Goal: Information Seeking & Learning: Check status

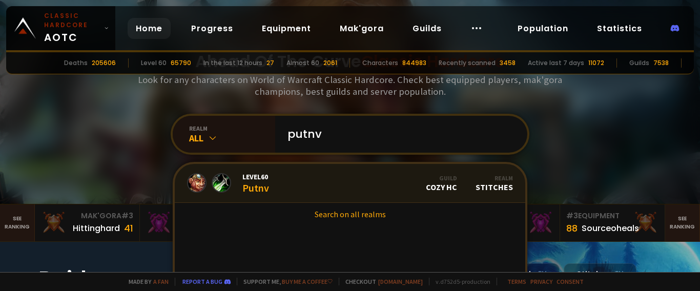
type input "putnv"
click at [342, 179] on link "Level 60 Putnv Guild Cozy HC Realm Stitches" at bounding box center [350, 183] width 351 height 39
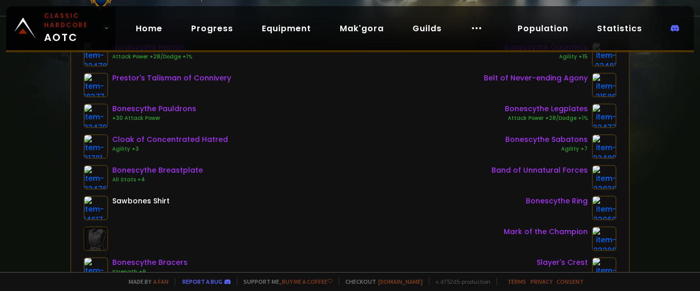
scroll to position [154, 0]
drag, startPoint x: 277, startPoint y: 129, endPoint x: 278, endPoint y: 109, distance: 20.0
click at [278, 109] on div "Bonescythe Helmet Attack Power +28/Dodge +1% Prestor's Talisman of Connivery Bo…" at bounding box center [351, 162] width 534 height 240
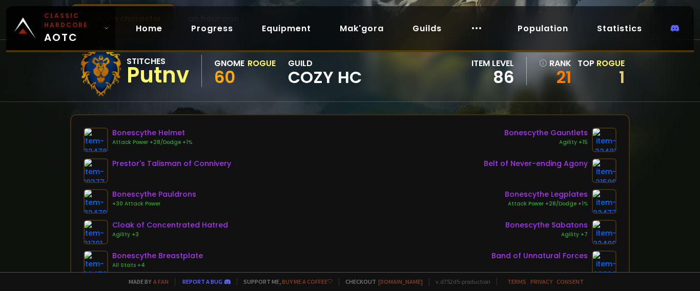
scroll to position [0, 0]
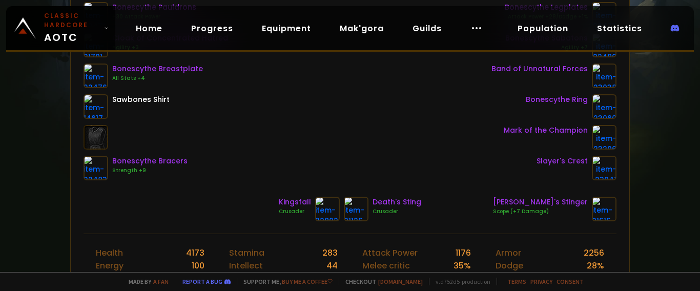
scroll to position [359, 0]
